Goal: Task Accomplishment & Management: Complete application form

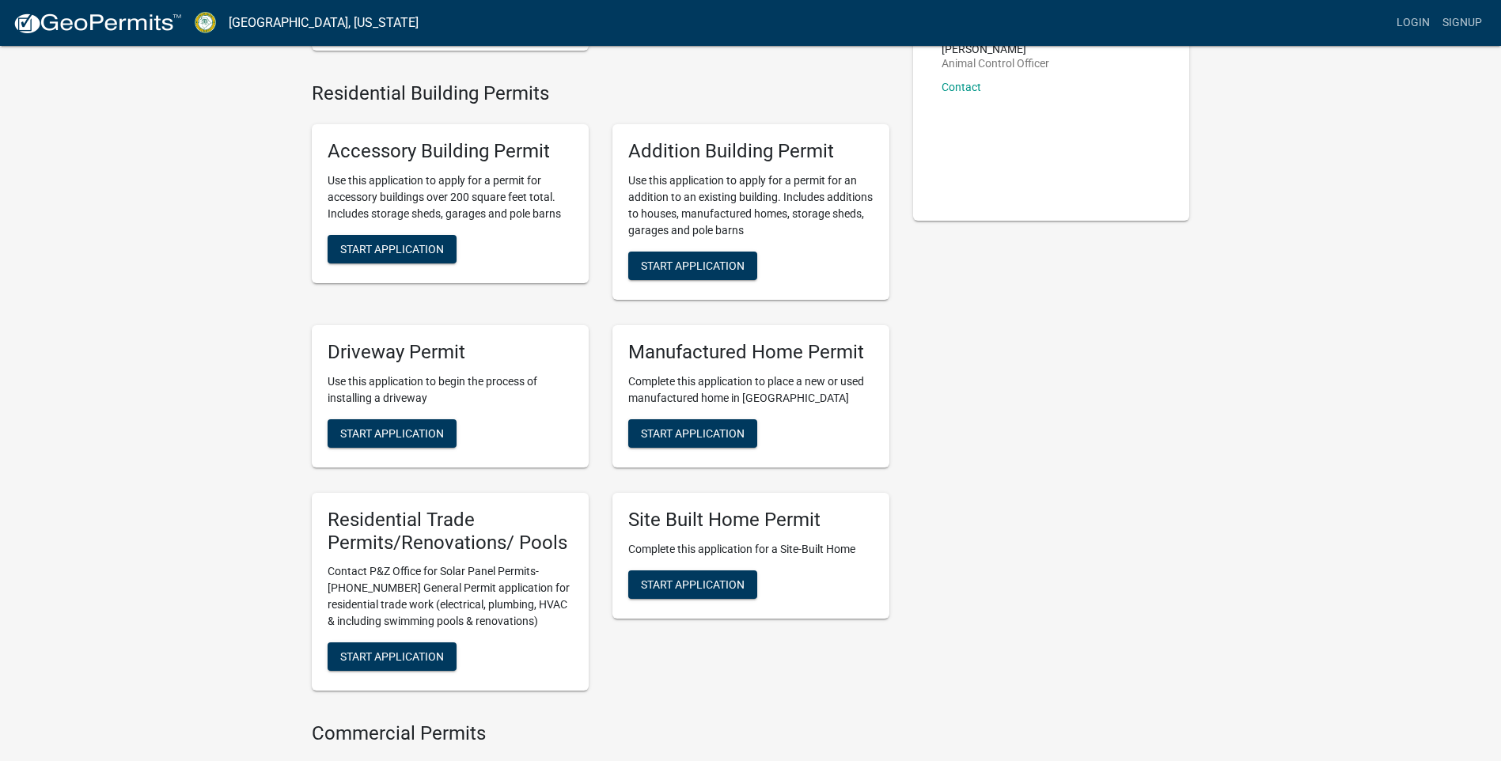
scroll to position [317, 0]
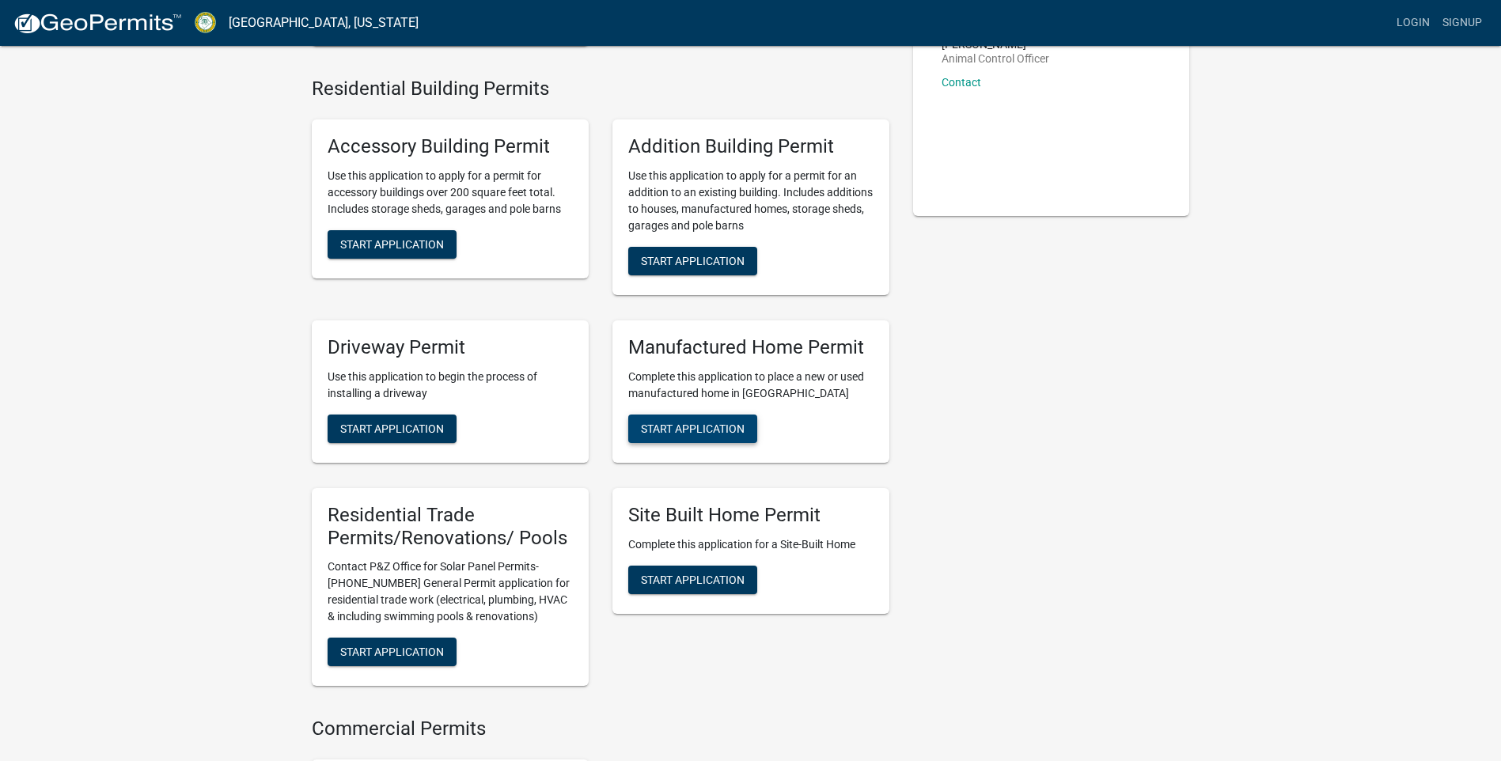
click at [711, 434] on span "Start Application" at bounding box center [693, 428] width 104 height 13
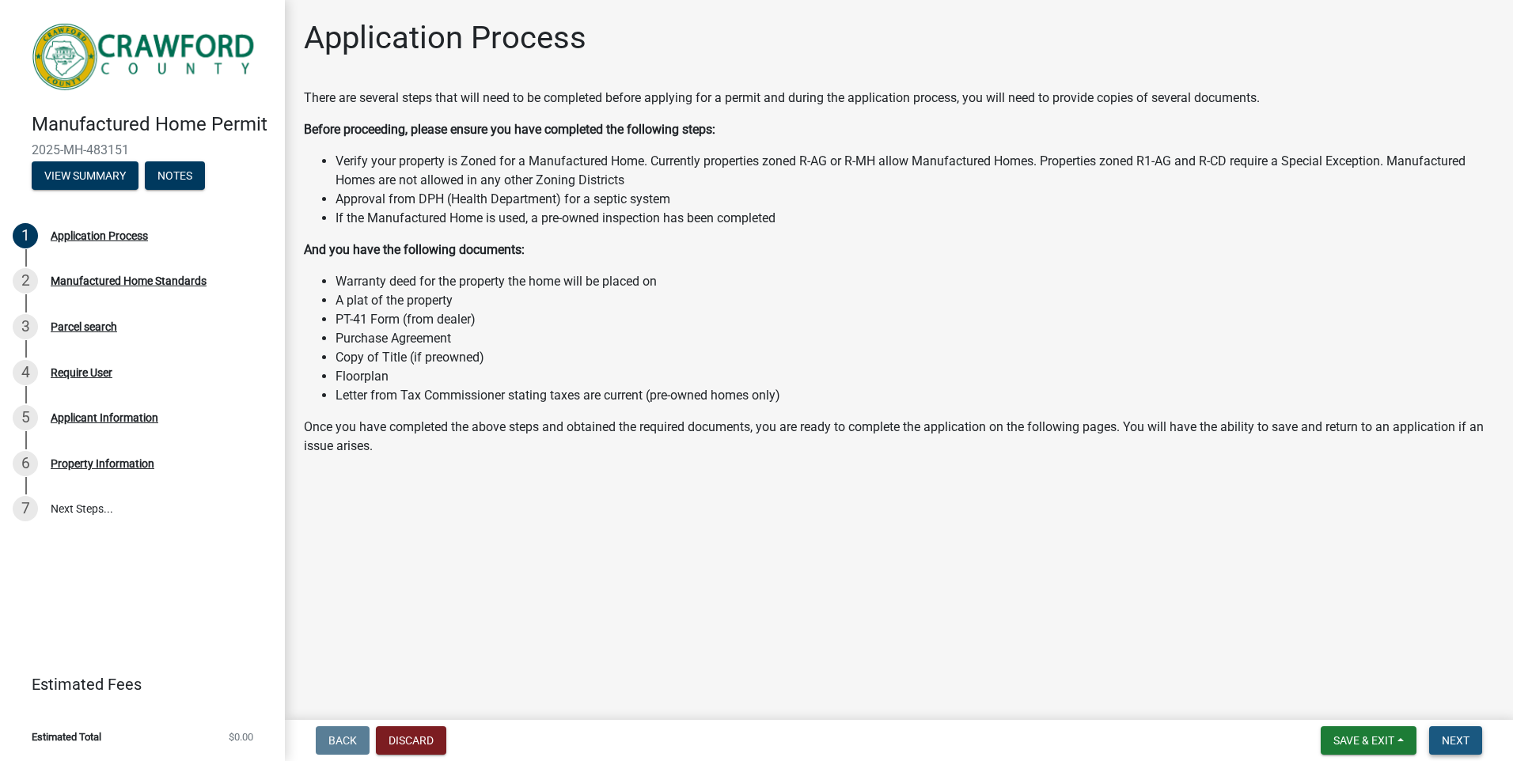
click at [1459, 744] on span "Next" at bounding box center [1456, 740] width 28 height 13
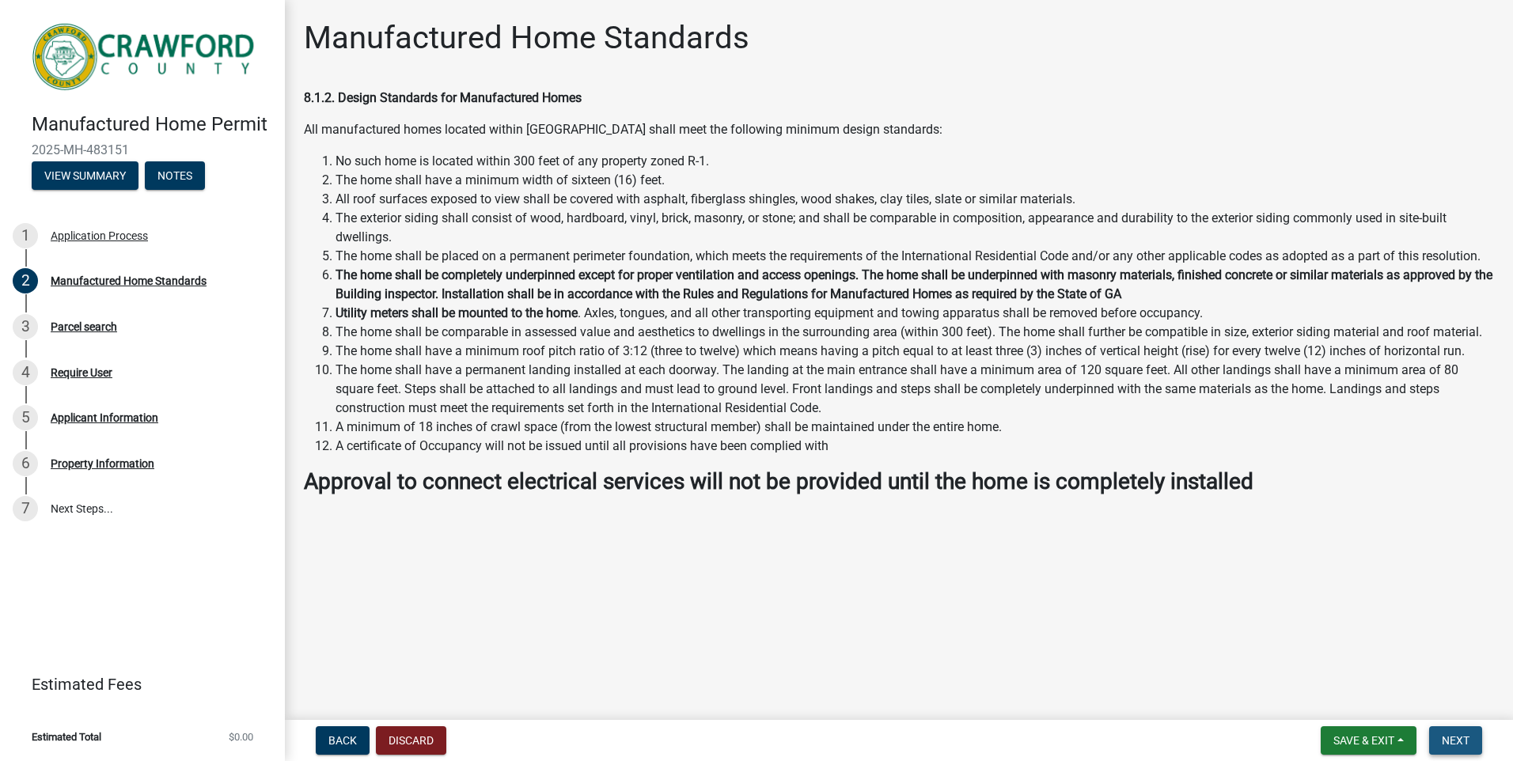
click at [1465, 732] on button "Next" at bounding box center [1455, 741] width 53 height 28
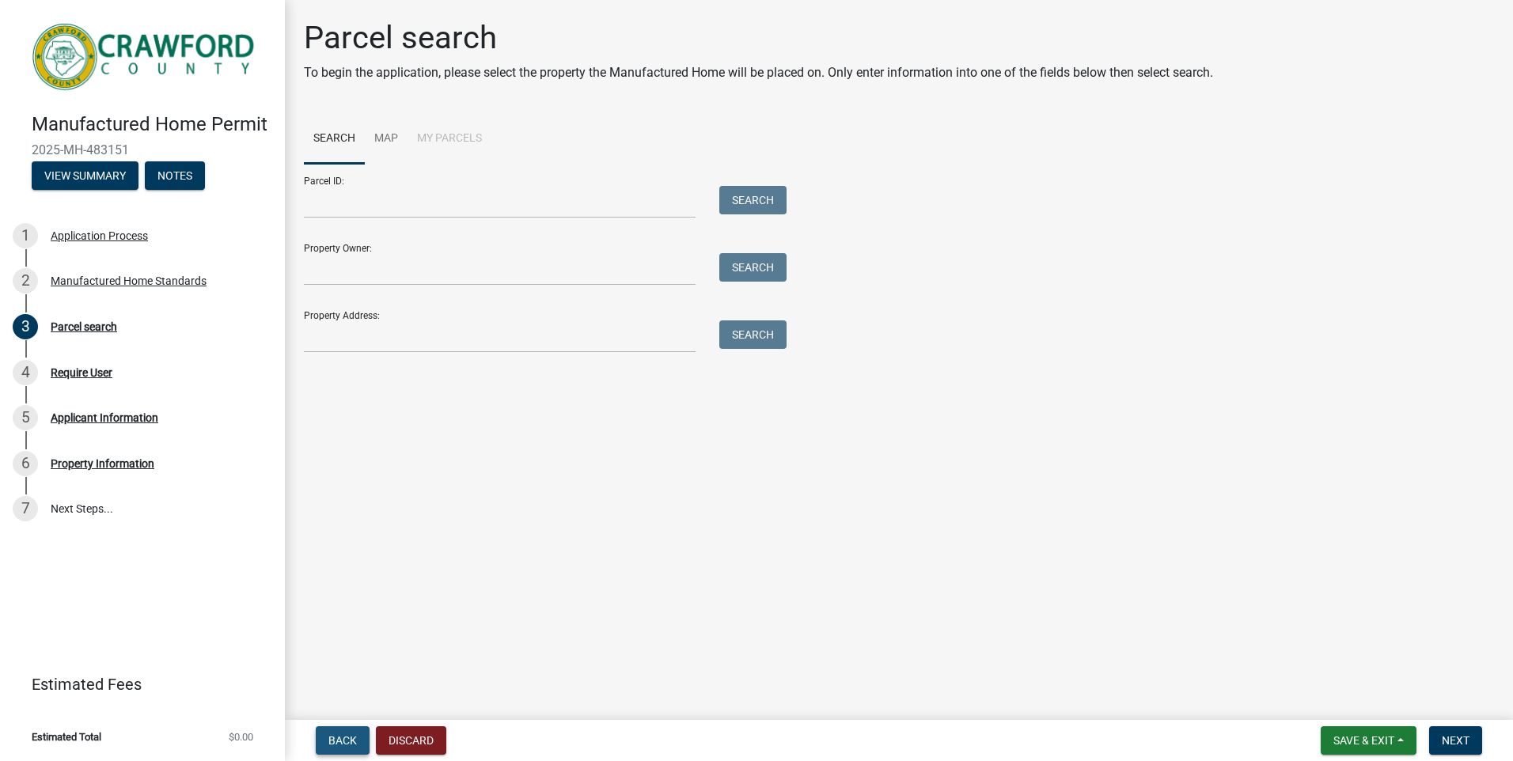
click at [351, 740] on span "Back" at bounding box center [342, 740] width 28 height 13
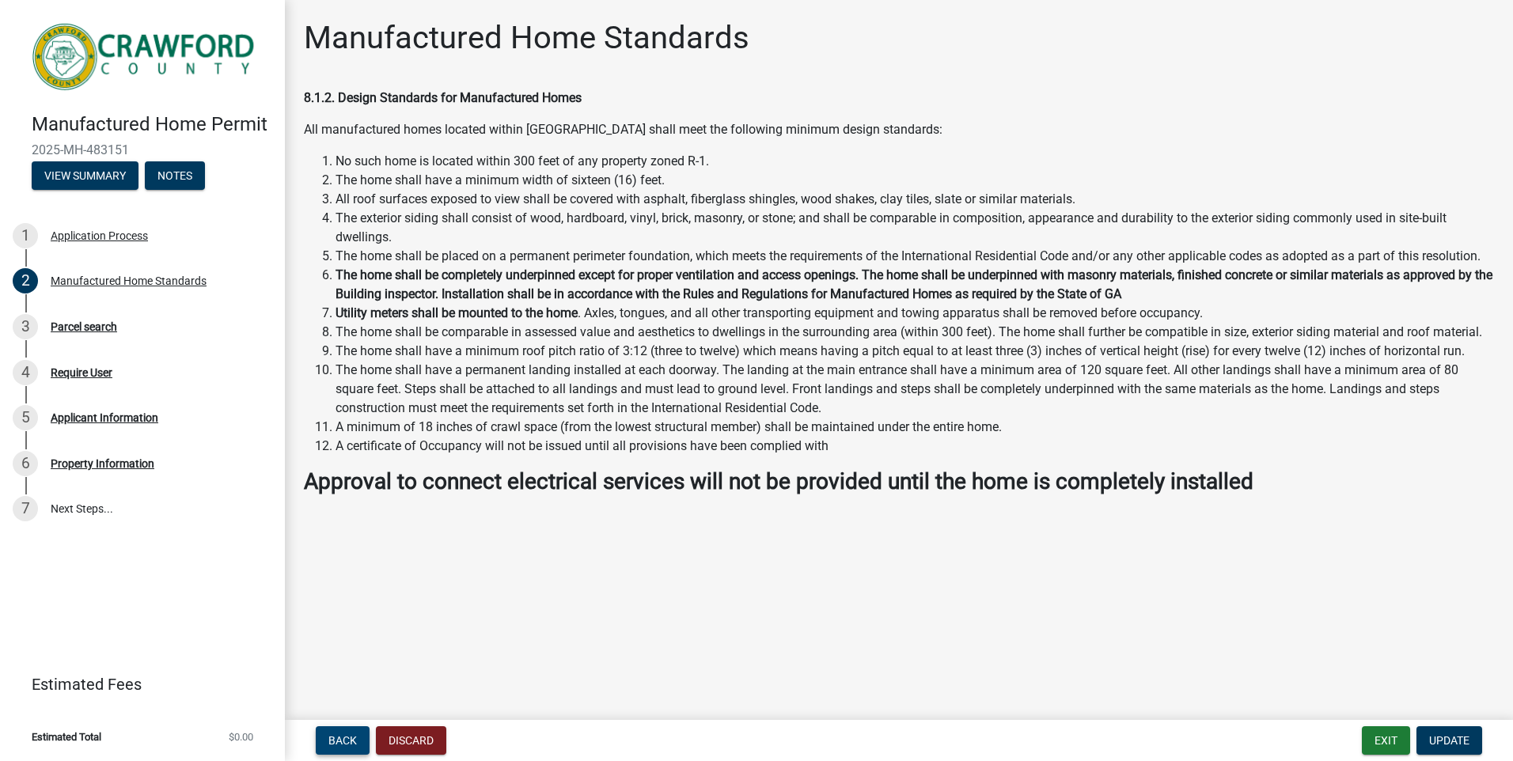
click at [337, 747] on span "Back" at bounding box center [342, 740] width 28 height 13
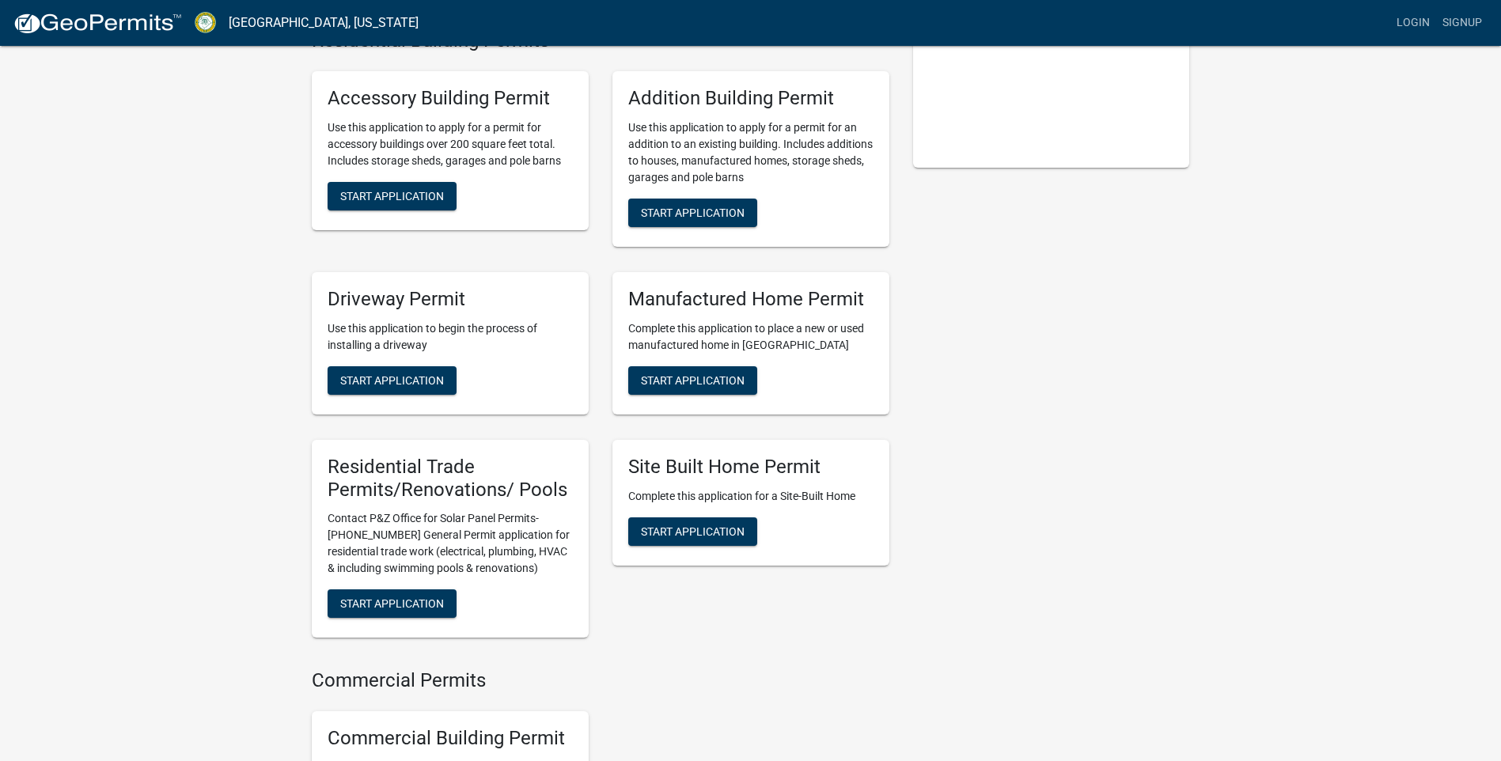
scroll to position [309, 0]
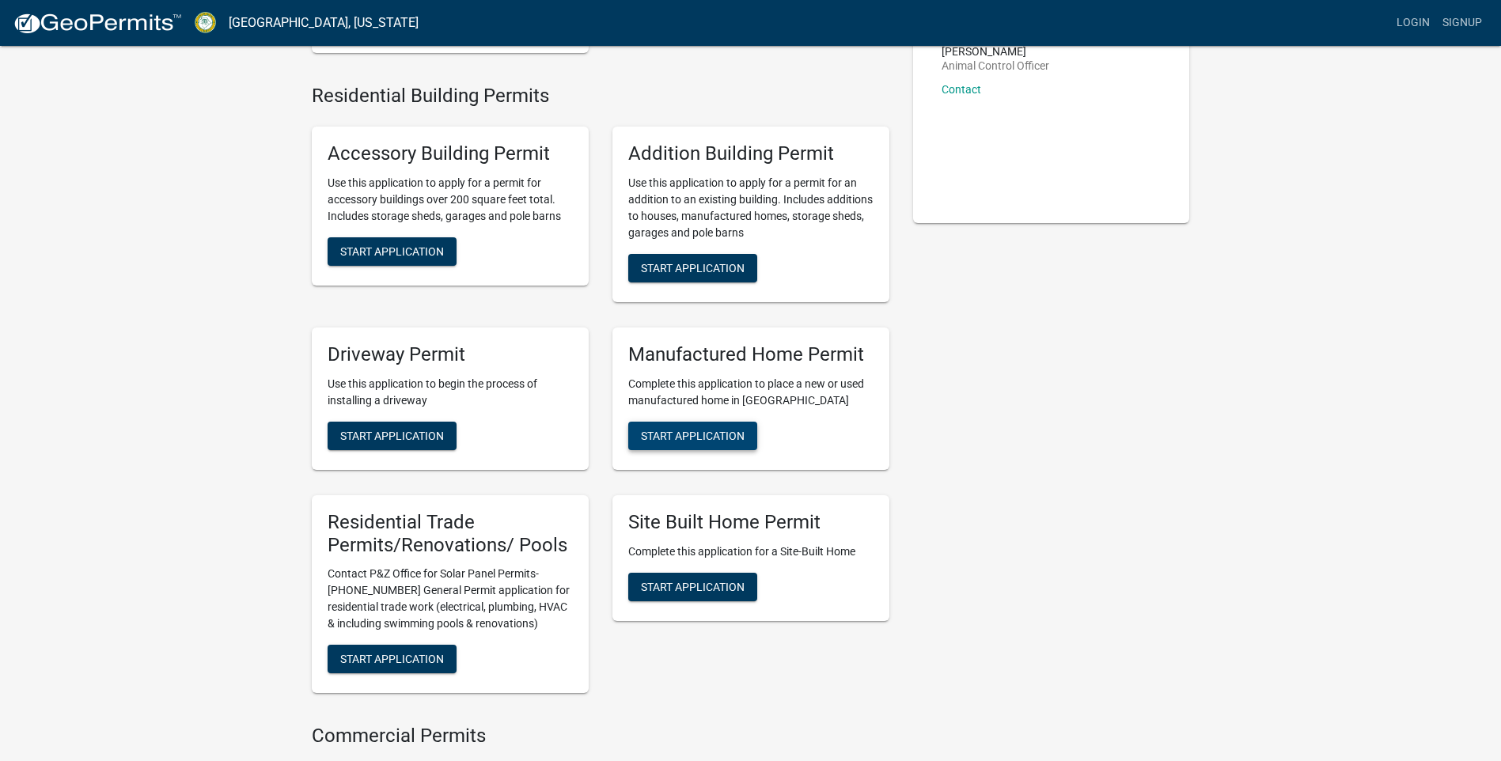
click at [708, 445] on button "Start Application" at bounding box center [692, 436] width 129 height 28
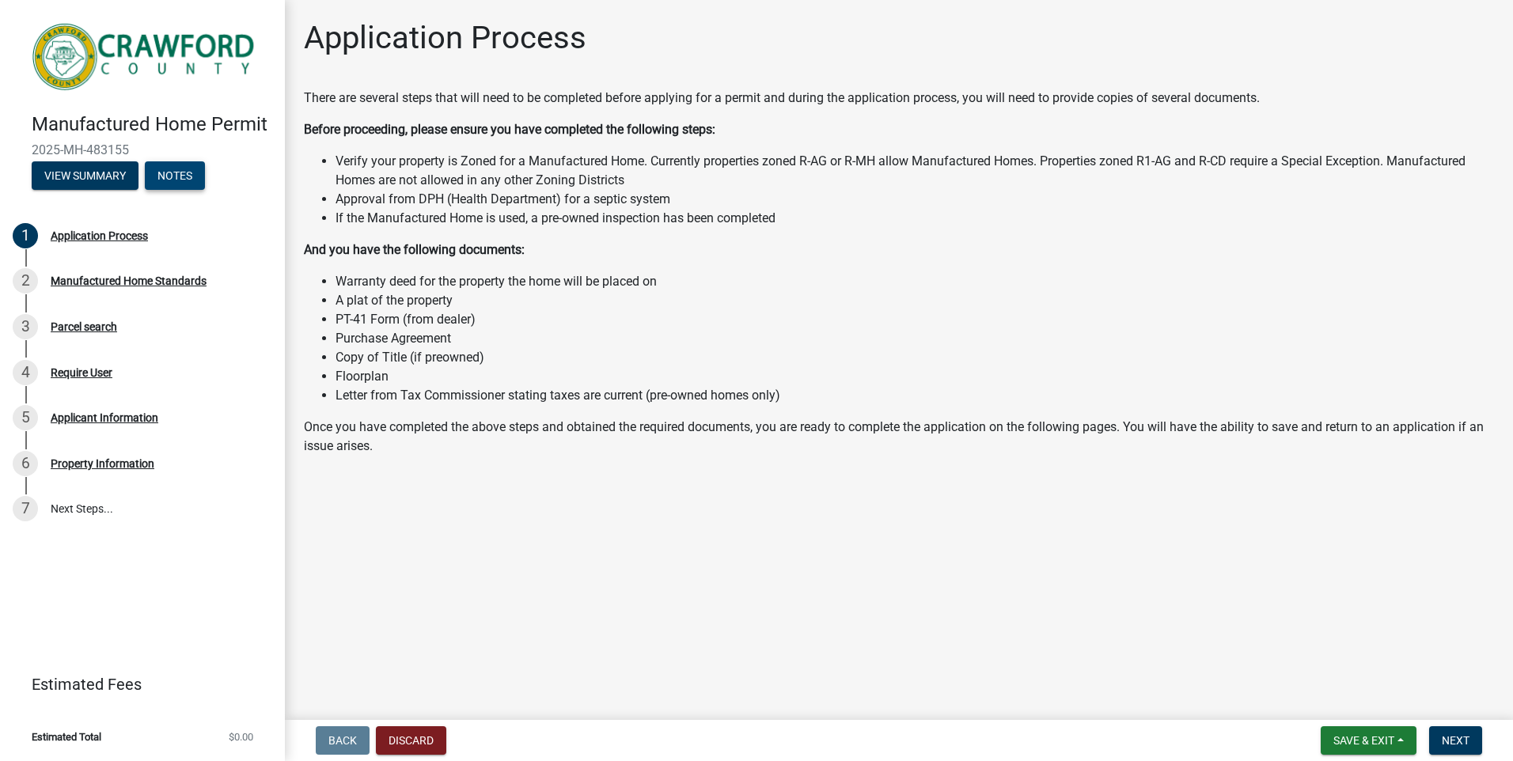
click at [182, 176] on button "Notes" at bounding box center [175, 175] width 60 height 28
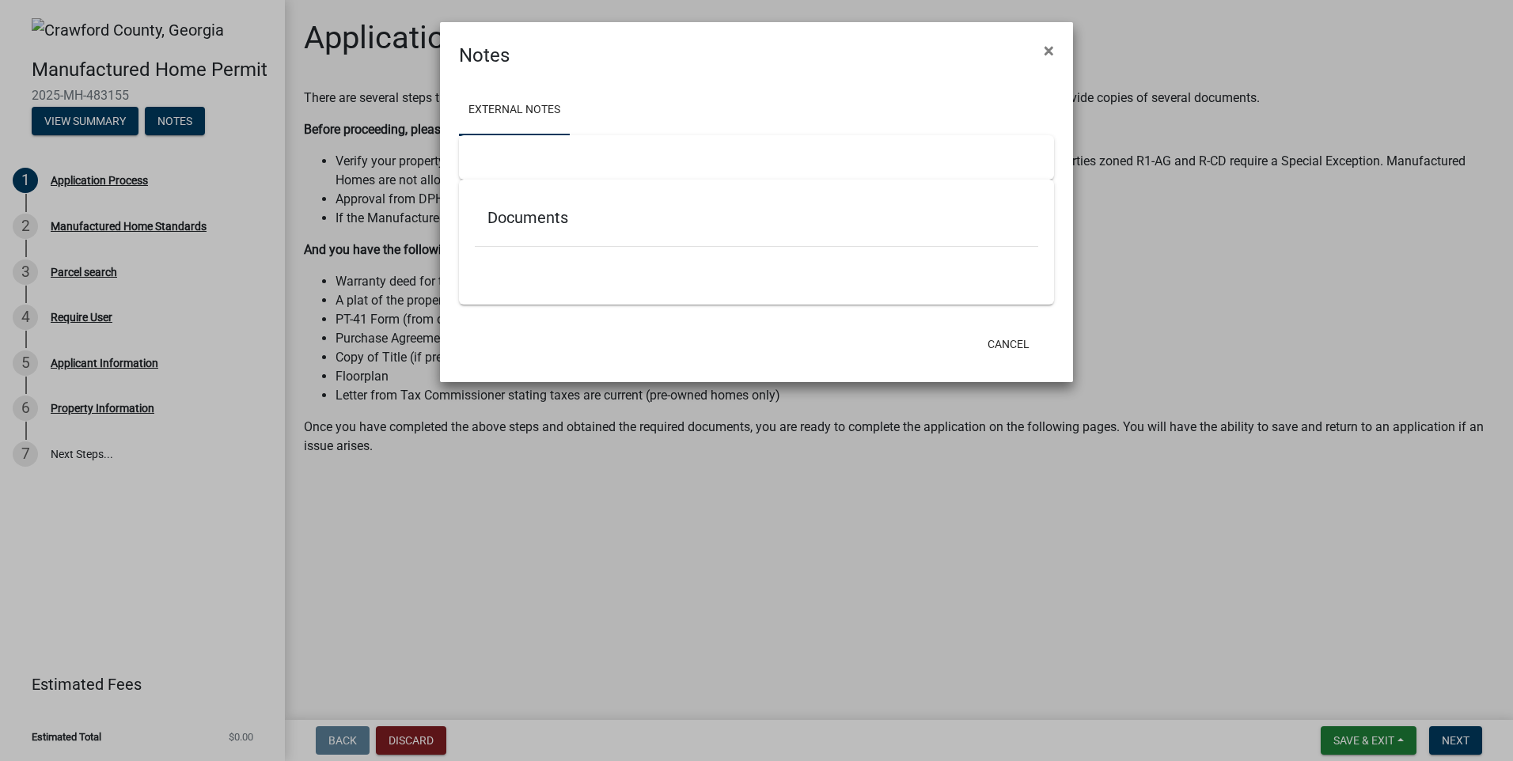
click at [643, 149] on div at bounding box center [756, 157] width 595 height 44
click at [563, 212] on h5 "Documents" at bounding box center [757, 217] width 538 height 19
click at [504, 215] on h5 "Documents" at bounding box center [757, 217] width 538 height 19
drag, startPoint x: 666, startPoint y: 224, endPoint x: 635, endPoint y: 226, distance: 30.9
click at [635, 226] on h5 "Documents" at bounding box center [757, 217] width 538 height 19
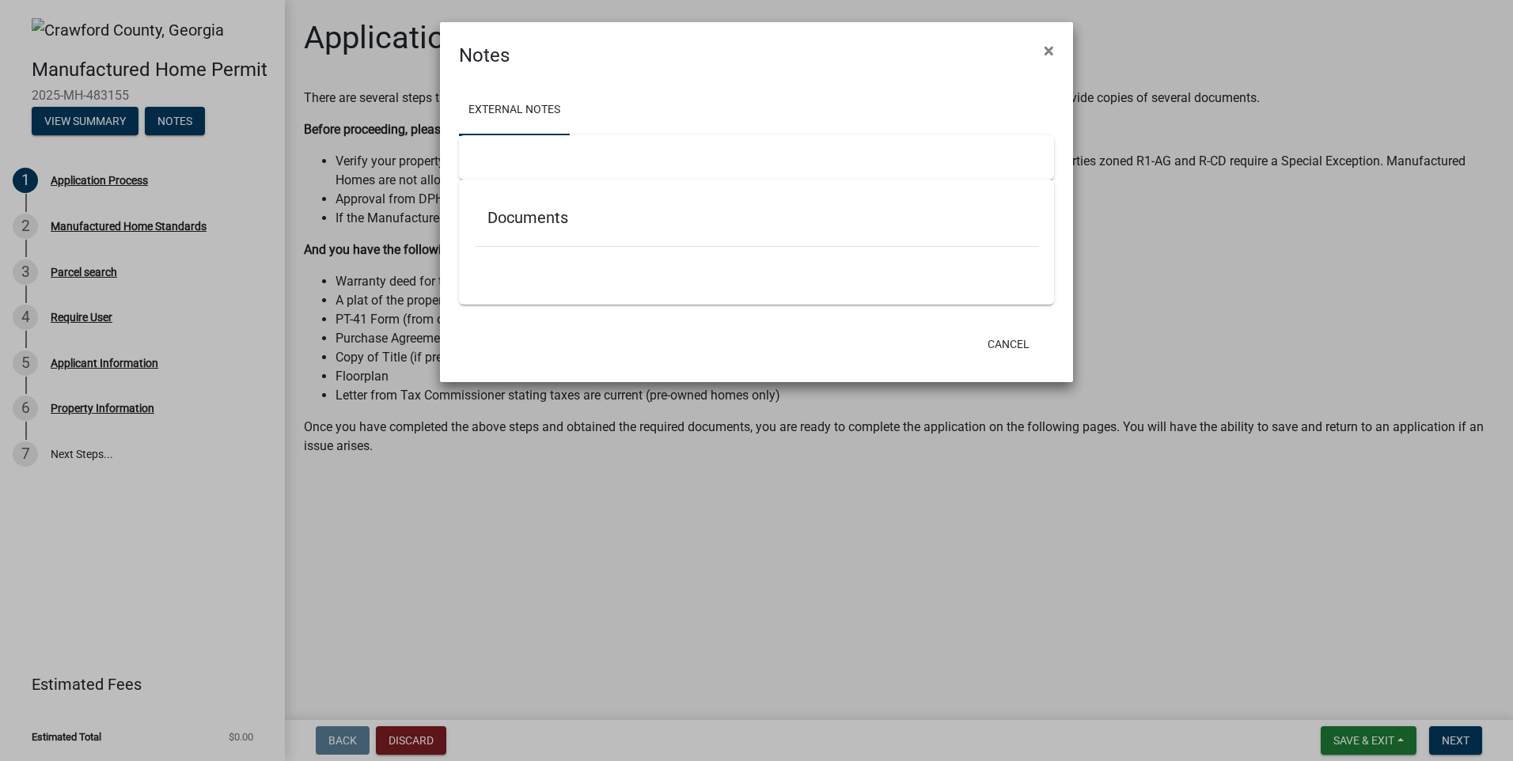
click at [523, 230] on div "Documents" at bounding box center [757, 220] width 564 height 51
click at [535, 286] on div "Documents" at bounding box center [756, 242] width 595 height 125
click at [536, 222] on h5 "Documents" at bounding box center [757, 217] width 538 height 19
click at [513, 102] on link "External Notes" at bounding box center [514, 110] width 111 height 51
click at [492, 161] on div at bounding box center [756, 157] width 595 height 44
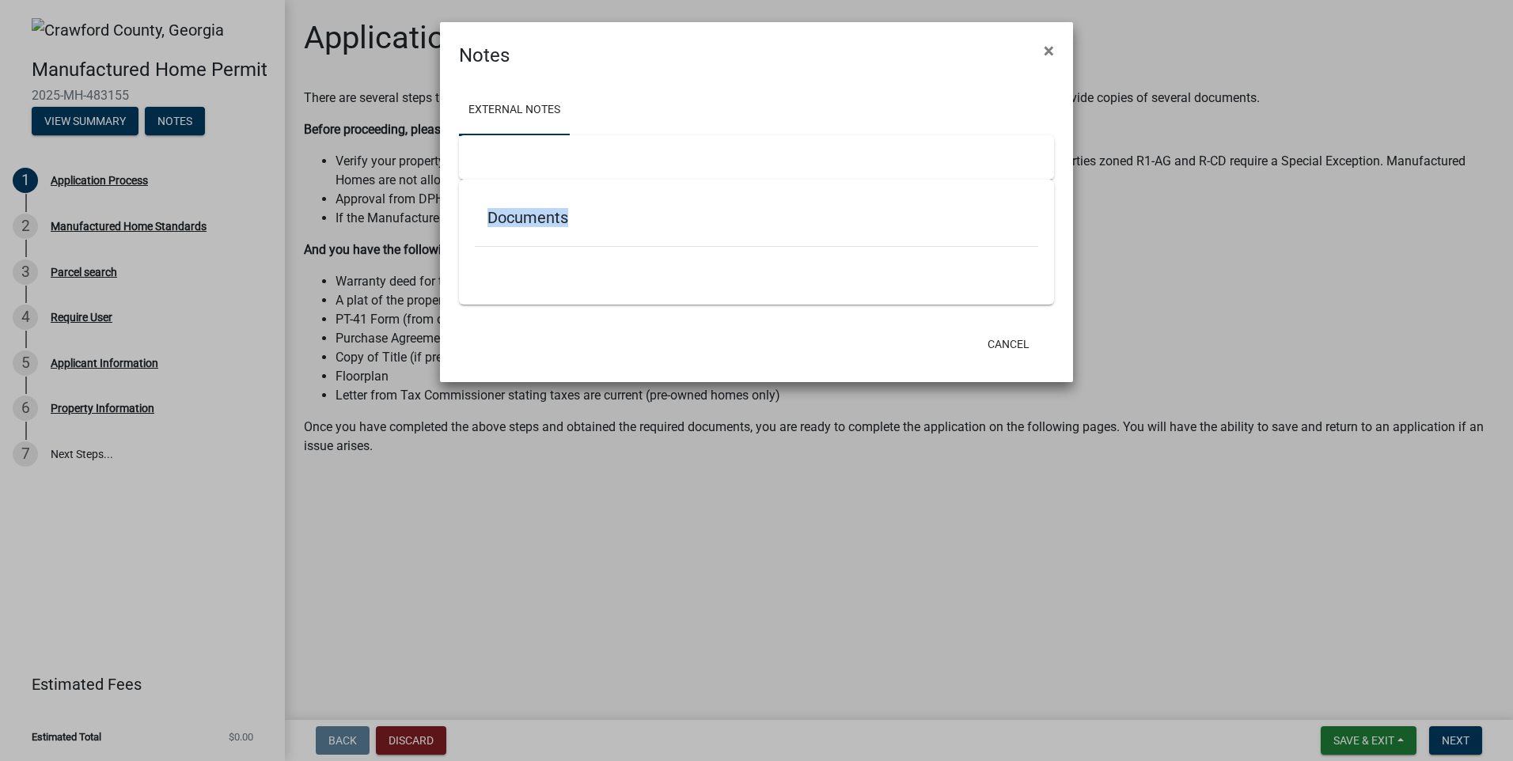
click at [492, 161] on div at bounding box center [756, 157] width 595 height 44
click at [561, 108] on link "External Notes" at bounding box center [514, 110] width 111 height 51
click at [603, 157] on div at bounding box center [756, 157] width 595 height 44
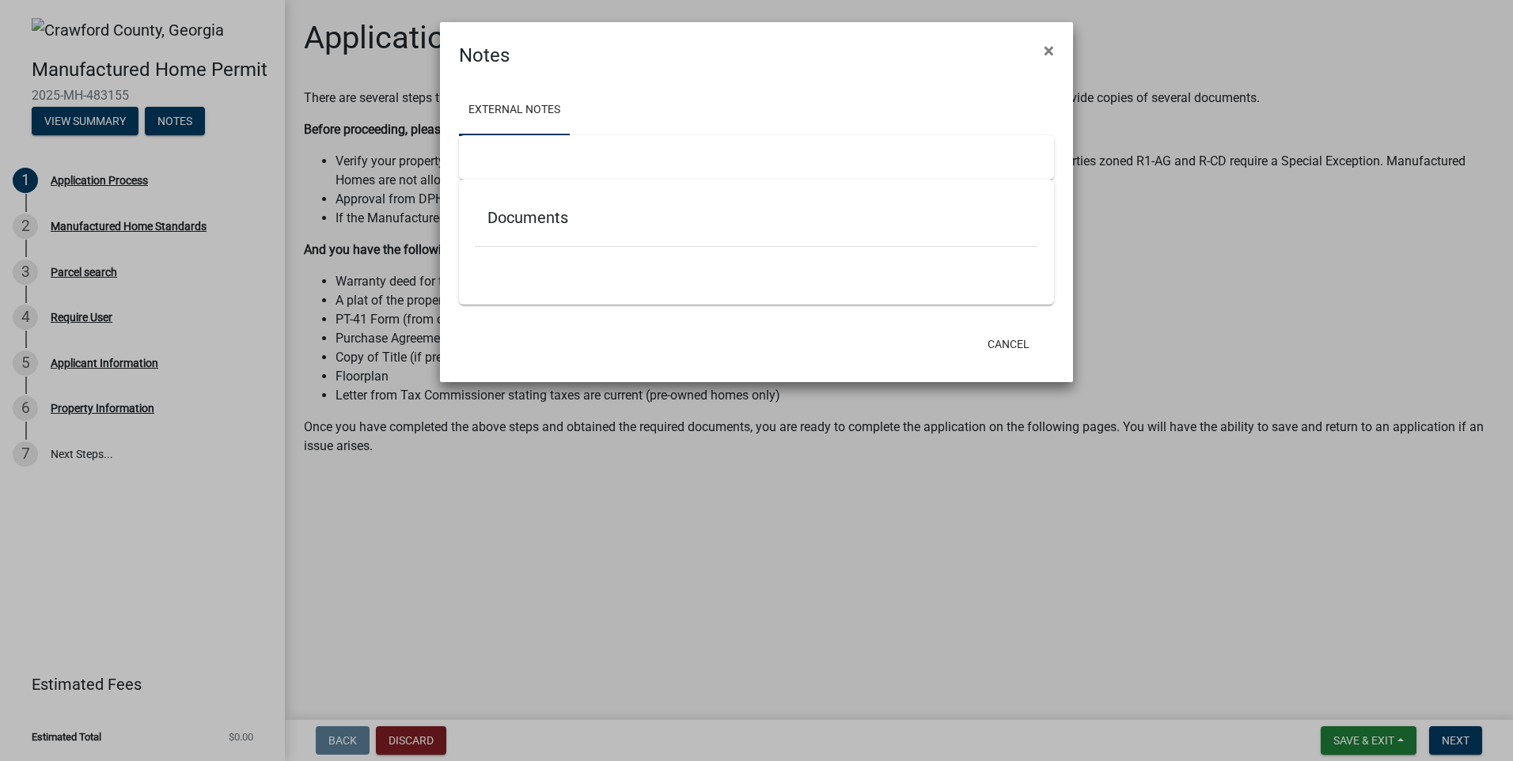
click at [524, 222] on h5 "Documents" at bounding box center [757, 217] width 538 height 19
click at [1045, 52] on span "×" at bounding box center [1049, 51] width 10 height 22
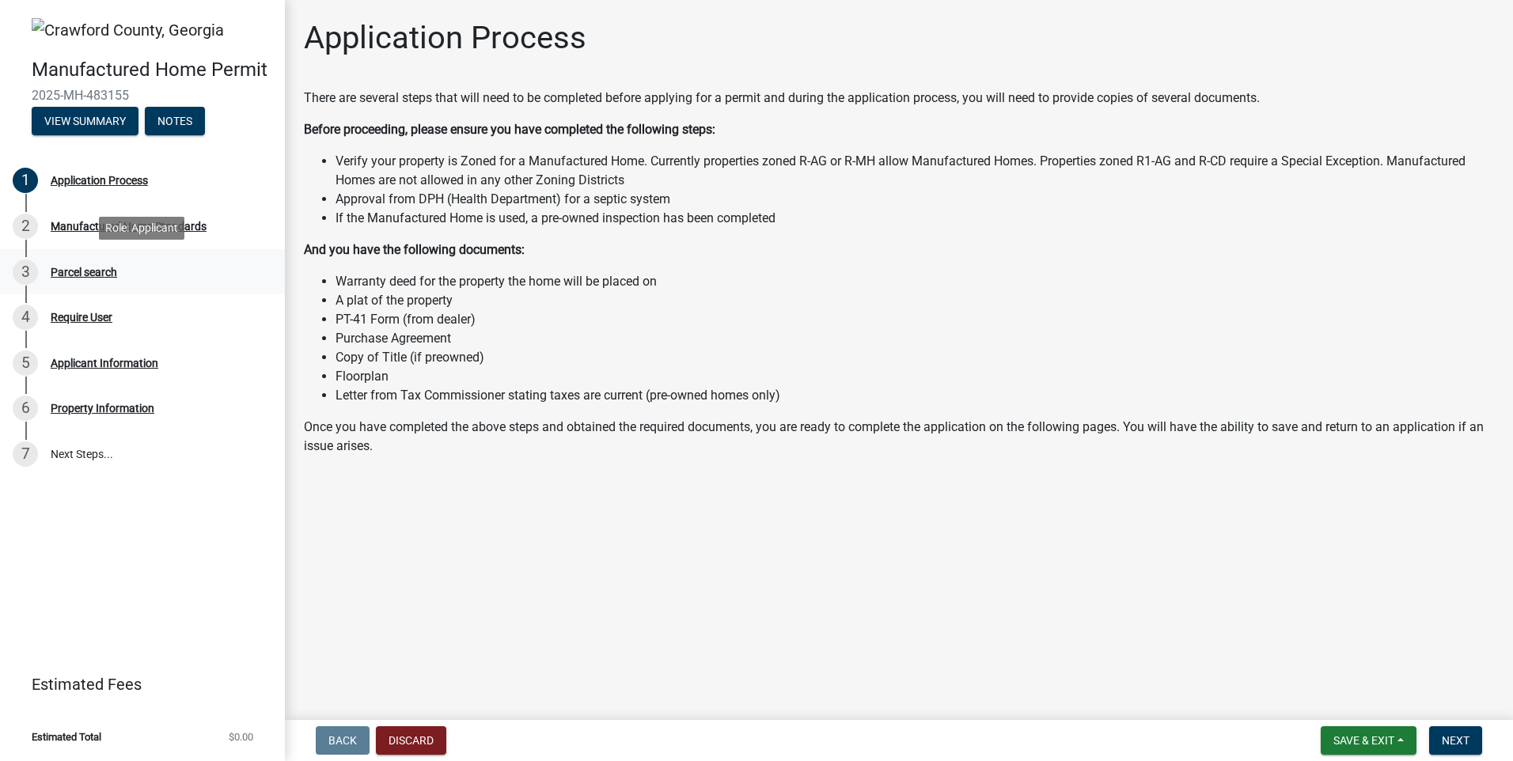
click at [103, 271] on div "Parcel search" at bounding box center [84, 272] width 66 height 11
click at [167, 226] on div "Manufactured Home Standards" at bounding box center [129, 226] width 156 height 11
